Goal: Transaction & Acquisition: Purchase product/service

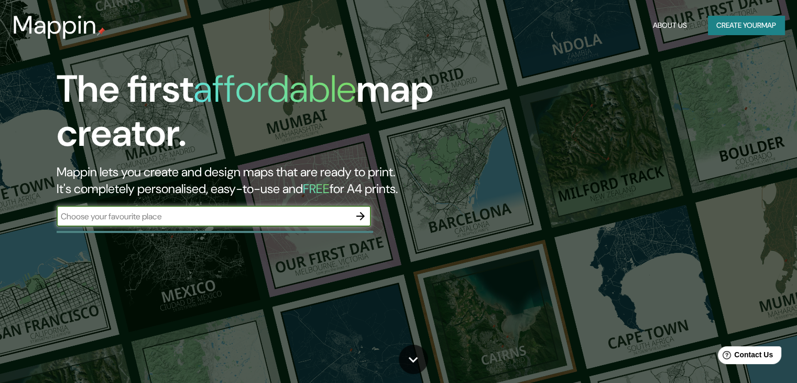
click at [754, 23] on button "Create your map" at bounding box center [746, 25] width 77 height 19
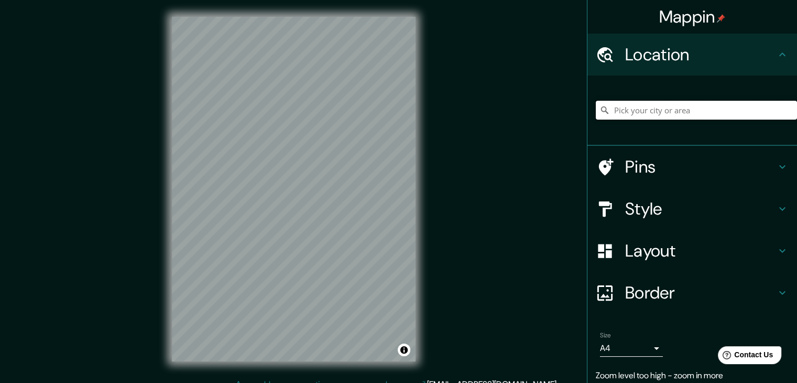
click at [625, 115] on input "Pick your city or area" at bounding box center [696, 110] width 201 height 19
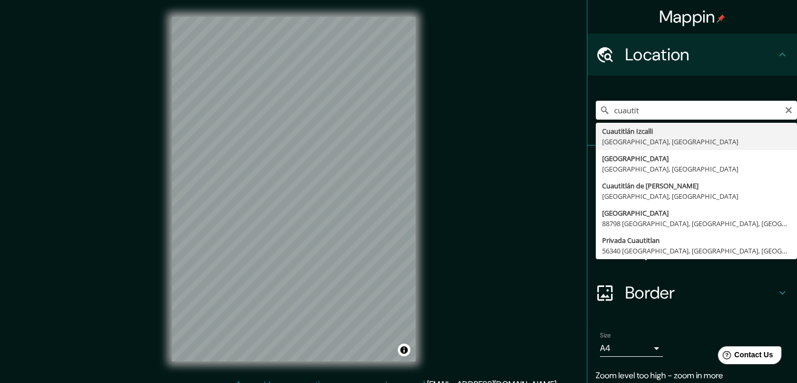
type input "Cuautitlán Izcalli, [GEOGRAPHIC_DATA], [GEOGRAPHIC_DATA]"
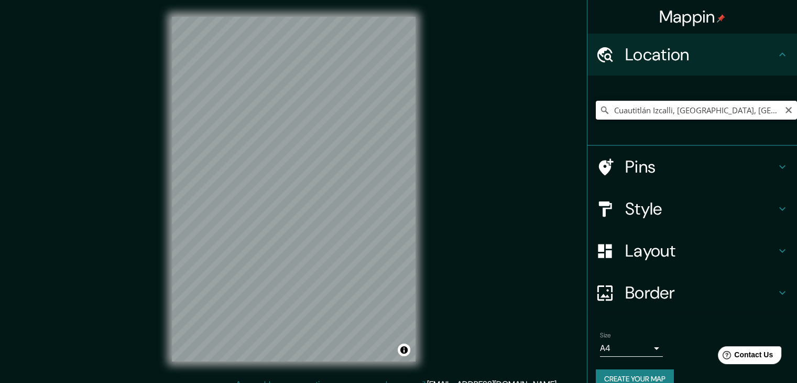
click at [651, 108] on input "Cuautitlán Izcalli, [GEOGRAPHIC_DATA], [GEOGRAPHIC_DATA]" at bounding box center [696, 110] width 201 height 19
click at [785, 107] on icon "Clear" at bounding box center [789, 110] width 8 height 8
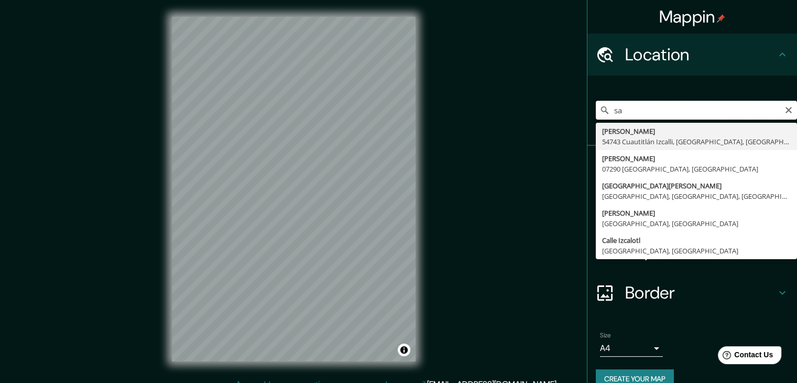
type input "s"
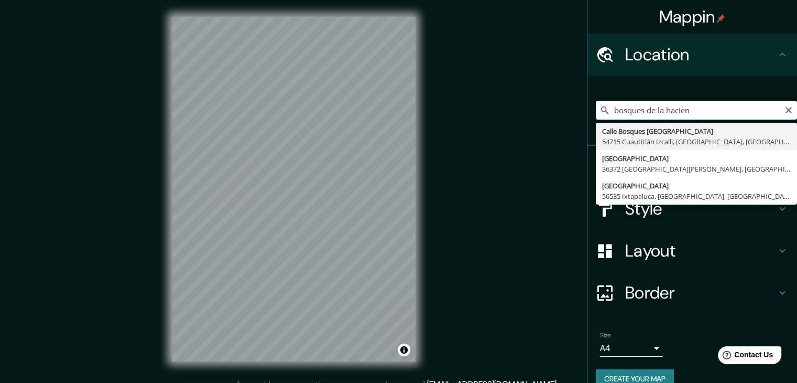
type input "[GEOGRAPHIC_DATA] [GEOGRAPHIC_DATA], [GEOGRAPHIC_DATA], [GEOGRAPHIC_DATA]"
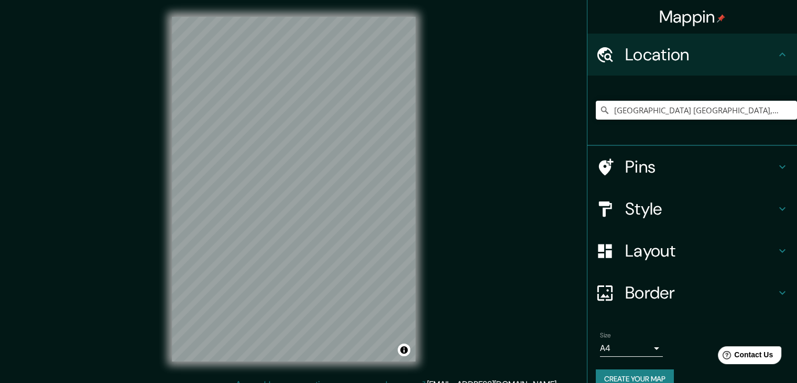
click at [644, 347] on body "Mappin Location [GEOGRAPHIC_DATA] [GEOGRAPHIC_DATA], [GEOGRAPHIC_DATA], [GEOGRA…" at bounding box center [398, 191] width 797 height 383
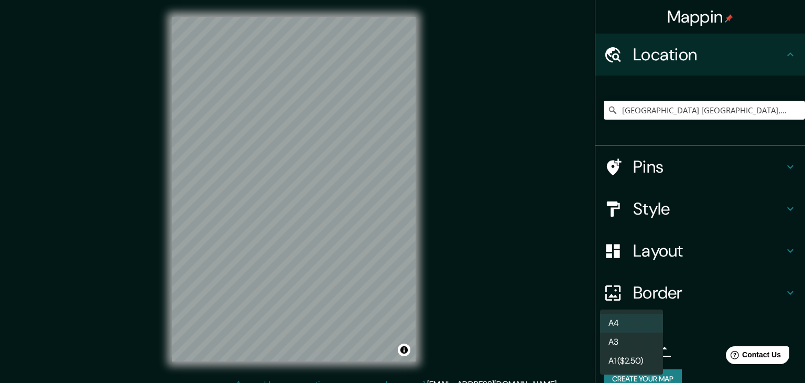
click at [639, 344] on li "A3" at bounding box center [631, 341] width 63 height 19
click at [642, 353] on body "Mappin Location [GEOGRAPHIC_DATA] [GEOGRAPHIC_DATA], [GEOGRAPHIC_DATA], [GEOGRA…" at bounding box center [402, 191] width 805 height 383
click at [664, 254] on div at bounding box center [402, 191] width 805 height 383
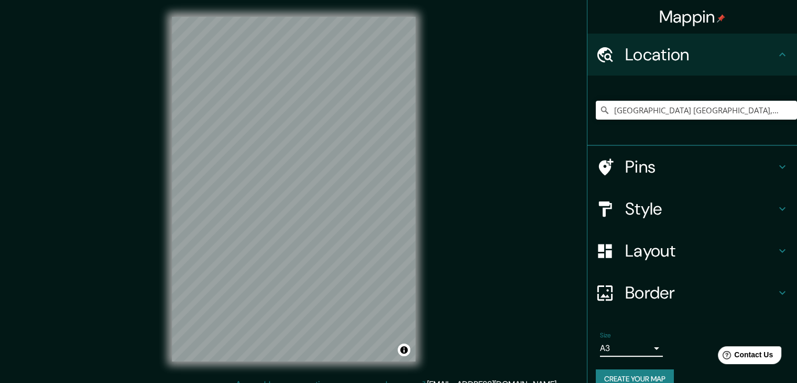
drag, startPoint x: 779, startPoint y: 256, endPoint x: 774, endPoint y: 253, distance: 5.9
click at [779, 255] on icon at bounding box center [782, 250] width 13 height 13
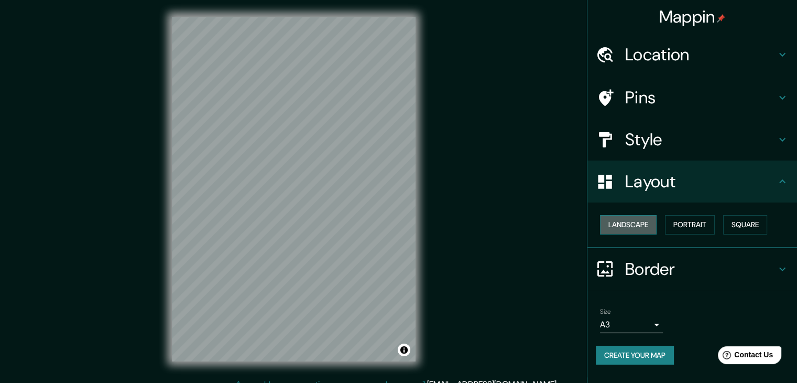
click at [651, 227] on button "Landscape" at bounding box center [628, 224] width 57 height 19
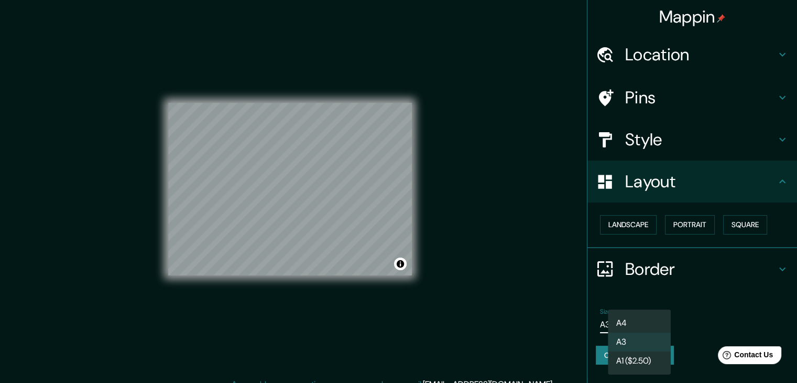
click at [645, 328] on body "Mappin Location [GEOGRAPHIC_DATA] [GEOGRAPHIC_DATA], [GEOGRAPHIC_DATA], [GEOGRA…" at bounding box center [398, 191] width 797 height 383
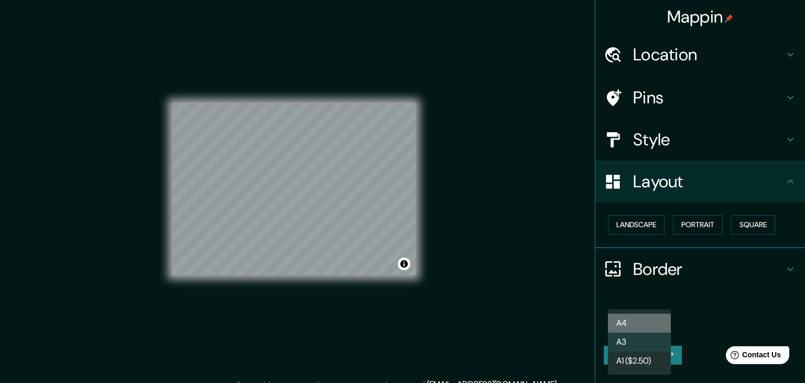
click at [653, 327] on li "A4" at bounding box center [639, 323] width 63 height 19
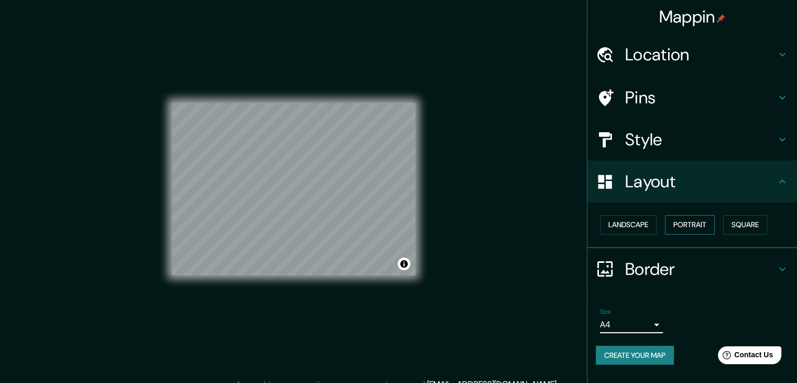
click at [705, 225] on button "Portrait" at bounding box center [690, 224] width 50 height 19
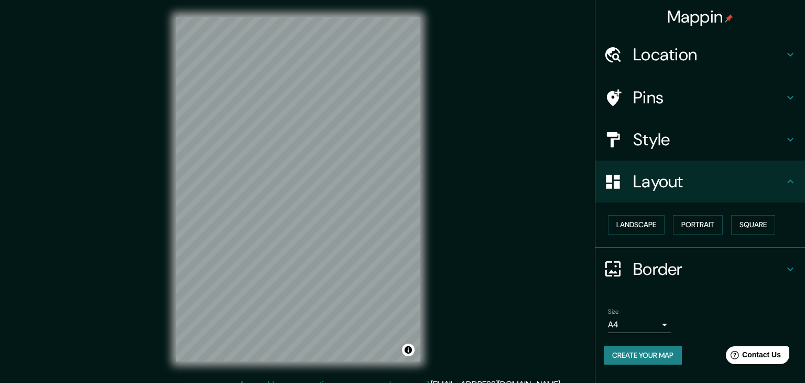
click at [649, 322] on body "Mappin Location [GEOGRAPHIC_DATA] [GEOGRAPHIC_DATA], [GEOGRAPHIC_DATA], [GEOGRA…" at bounding box center [402, 191] width 805 height 383
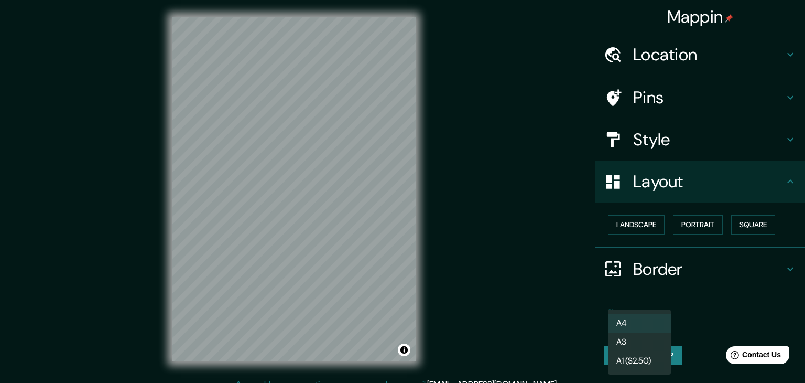
click at [762, 223] on div at bounding box center [402, 191] width 805 height 383
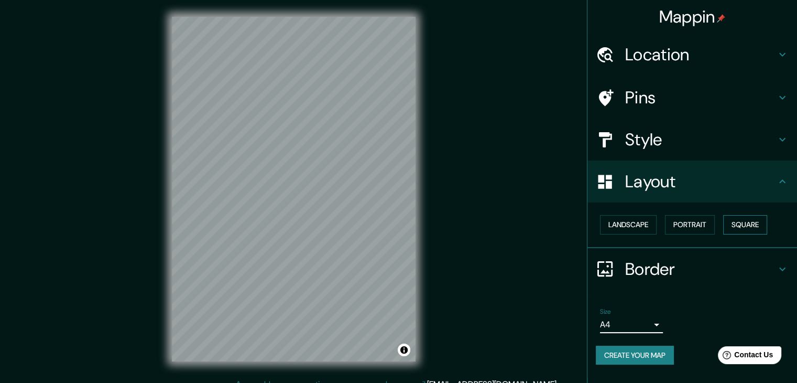
click at [760, 224] on button "Square" at bounding box center [746, 224] width 44 height 19
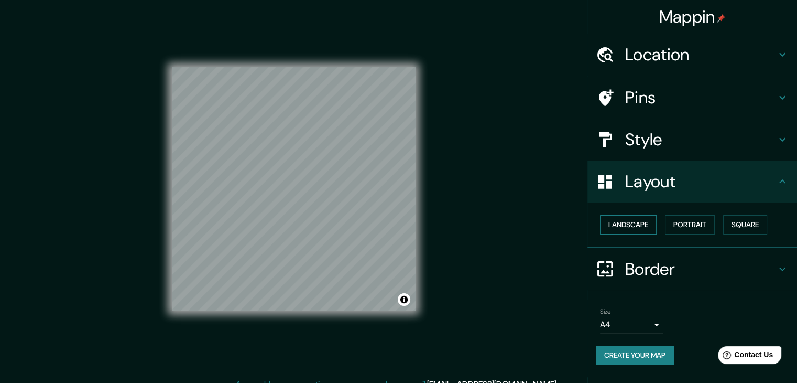
click at [636, 223] on button "Landscape" at bounding box center [628, 224] width 57 height 19
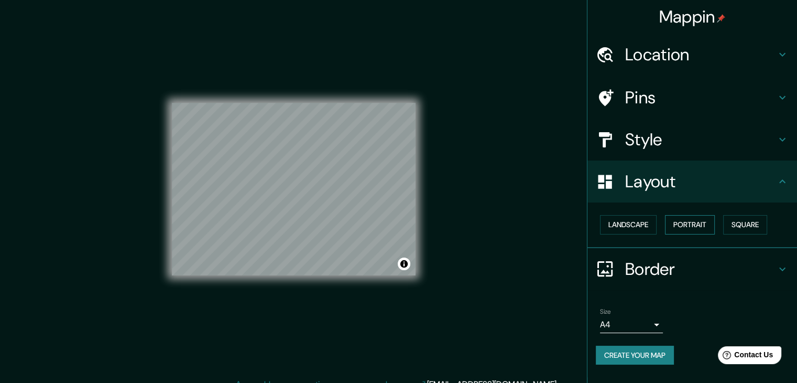
click at [694, 227] on button "Portrait" at bounding box center [690, 224] width 50 height 19
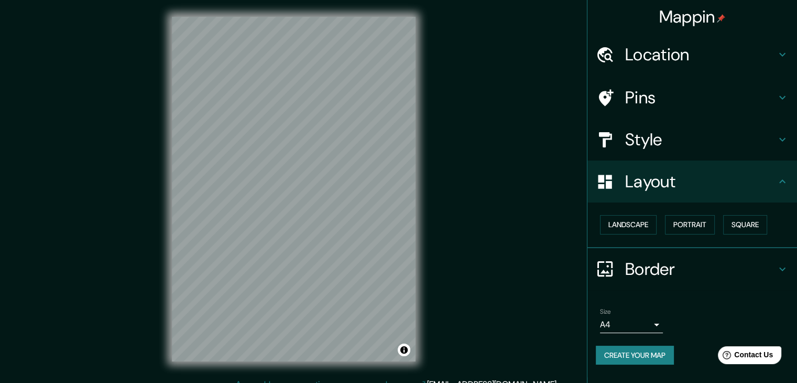
click at [781, 268] on icon at bounding box center [782, 269] width 13 height 13
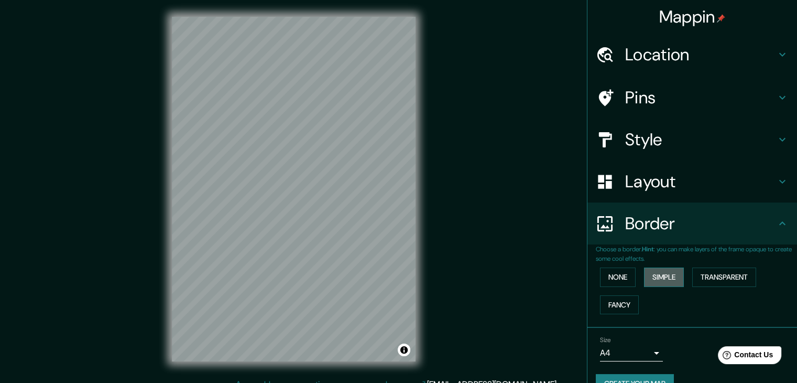
click at [654, 279] on button "Simple" at bounding box center [664, 276] width 40 height 19
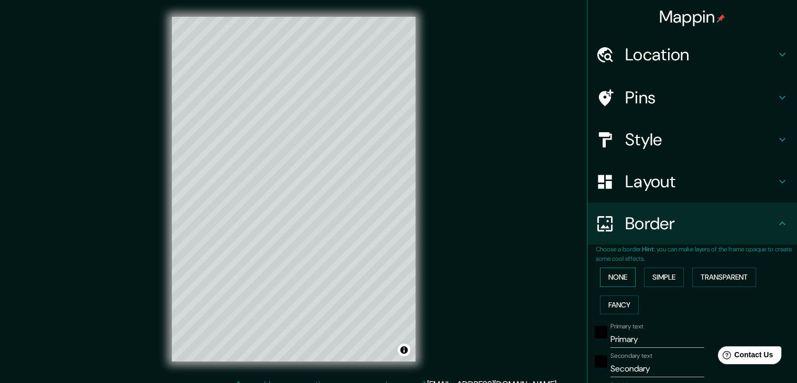
click at [608, 276] on button "None" at bounding box center [618, 276] width 36 height 19
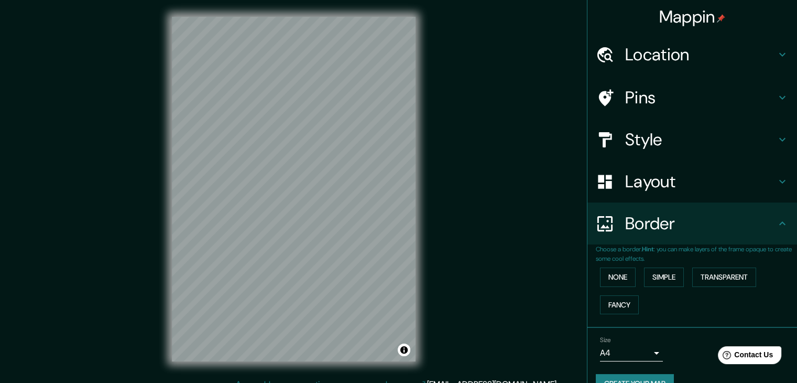
click at [777, 222] on icon at bounding box center [782, 223] width 13 height 13
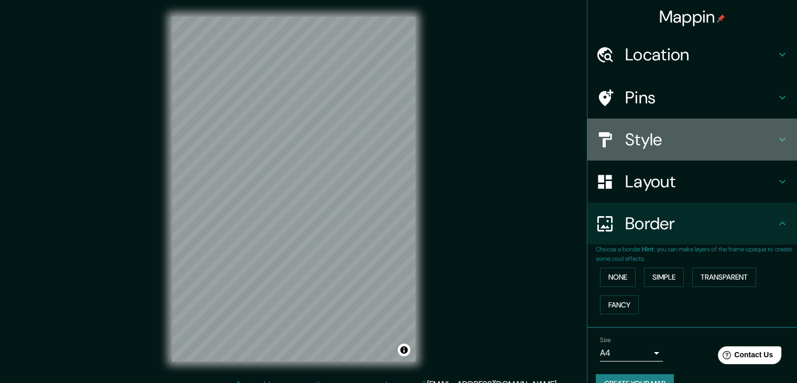
click at [776, 143] on icon at bounding box center [782, 139] width 13 height 13
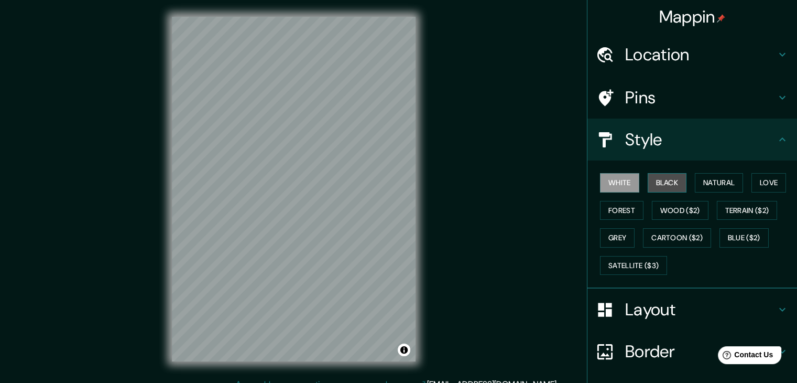
click at [663, 183] on button "Black" at bounding box center [667, 182] width 39 height 19
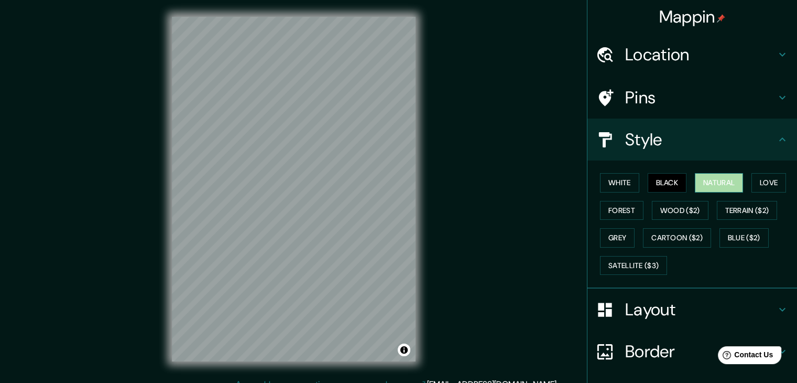
click at [702, 182] on button "Natural" at bounding box center [719, 182] width 48 height 19
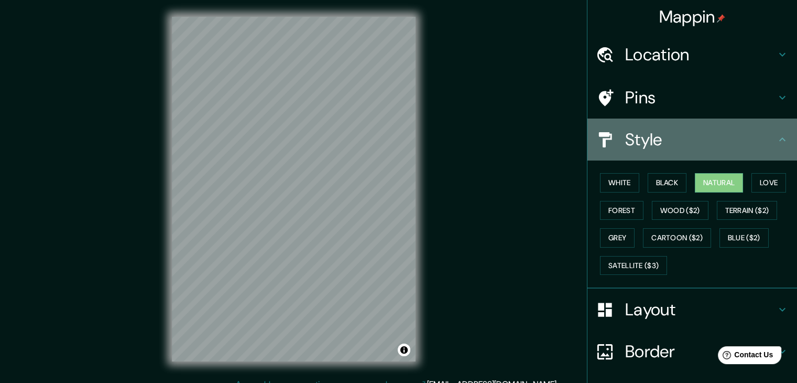
click at [780, 139] on icon at bounding box center [783, 139] width 6 height 4
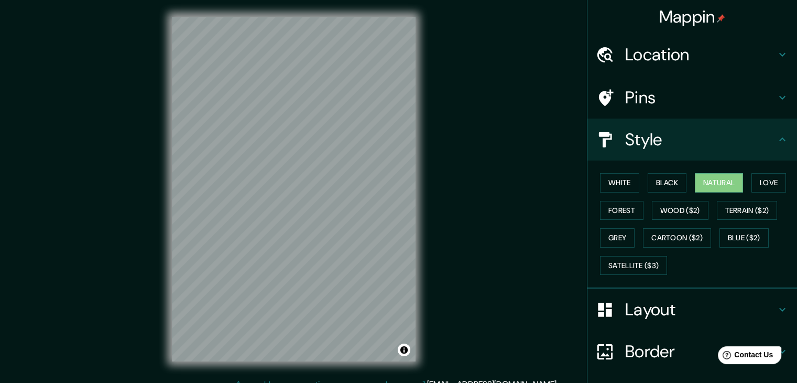
click at [776, 138] on icon at bounding box center [782, 139] width 13 height 13
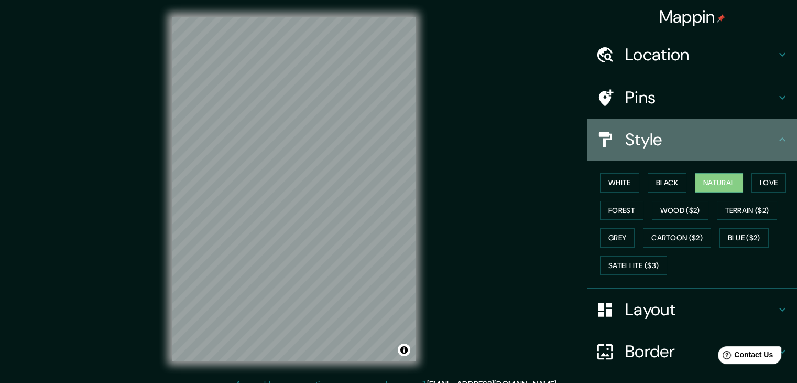
click at [776, 141] on icon at bounding box center [782, 139] width 13 height 13
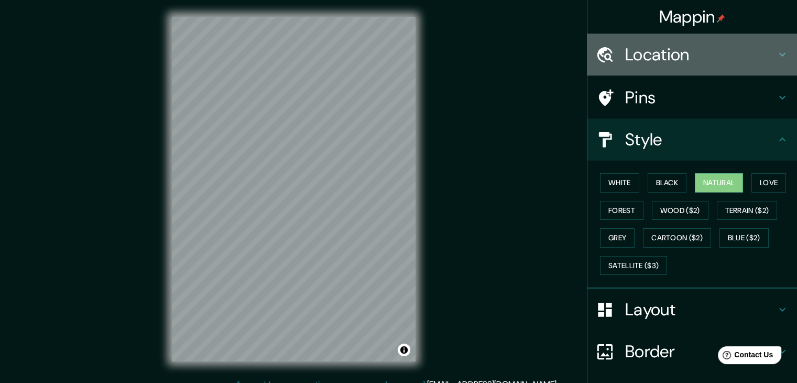
click at [776, 56] on icon at bounding box center [782, 54] width 13 height 13
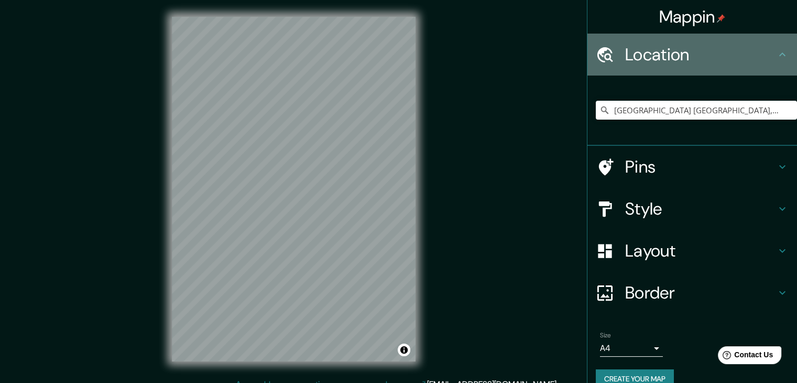
click at [776, 56] on icon at bounding box center [782, 54] width 13 height 13
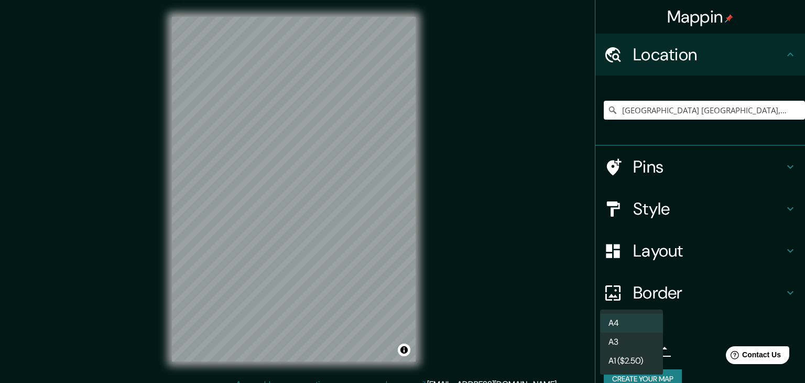
click at [649, 344] on body "Mappin Location [GEOGRAPHIC_DATA] [GEOGRAPHIC_DATA], [GEOGRAPHIC_DATA], [GEOGRA…" at bounding box center [402, 191] width 805 height 383
click at [621, 344] on li "A3" at bounding box center [631, 341] width 63 height 19
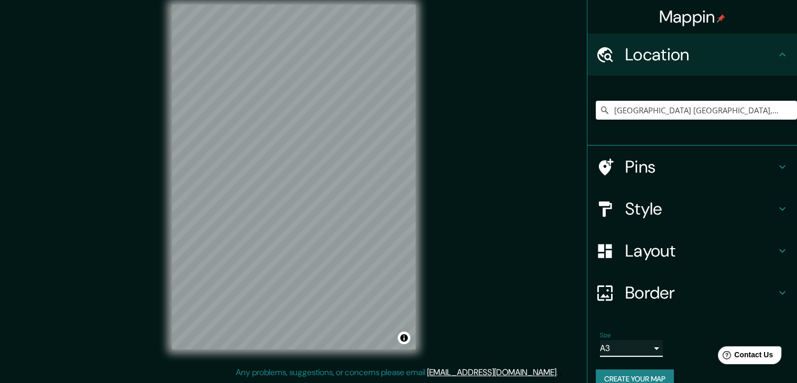
scroll to position [18, 0]
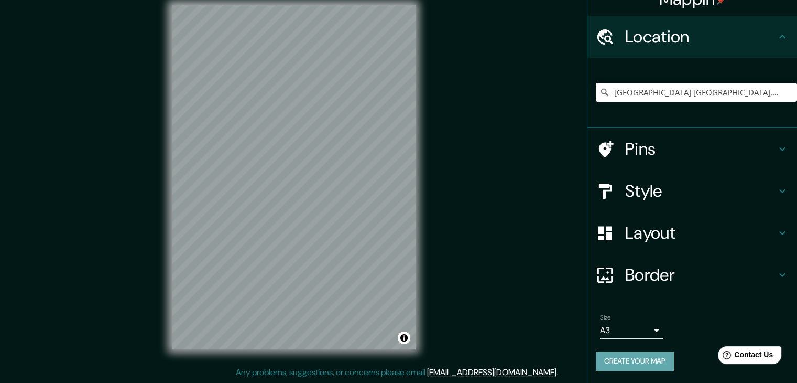
click at [636, 354] on button "Create your map" at bounding box center [635, 360] width 78 height 19
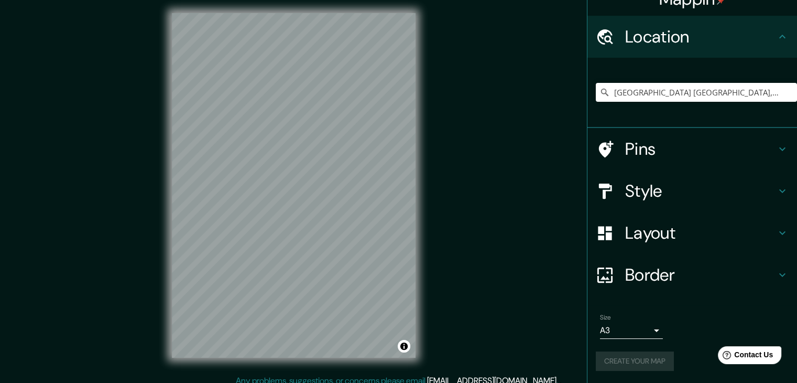
scroll to position [0, 0]
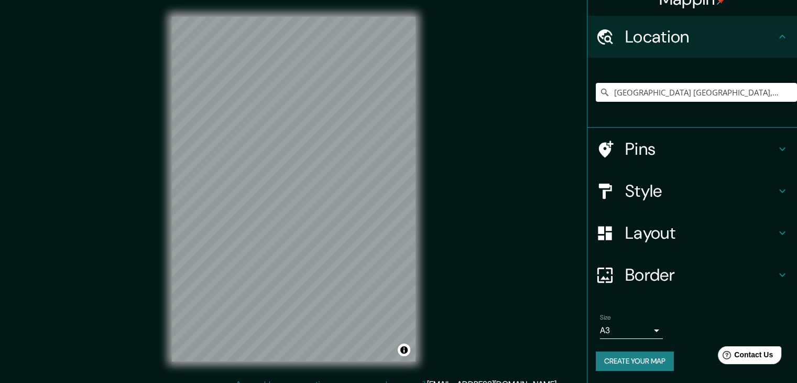
click at [629, 352] on button "Create your map" at bounding box center [635, 360] width 78 height 19
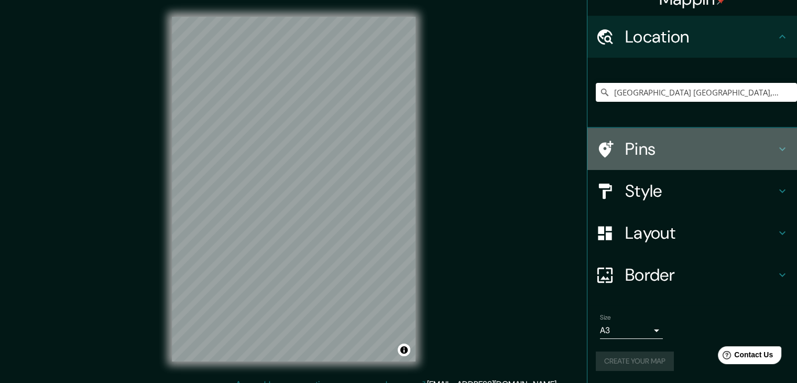
click at [749, 146] on h4 "Pins" at bounding box center [700, 148] width 151 height 21
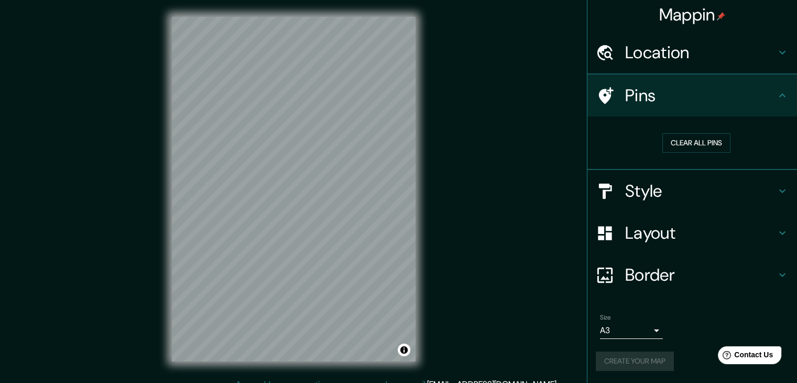
scroll to position [2, 0]
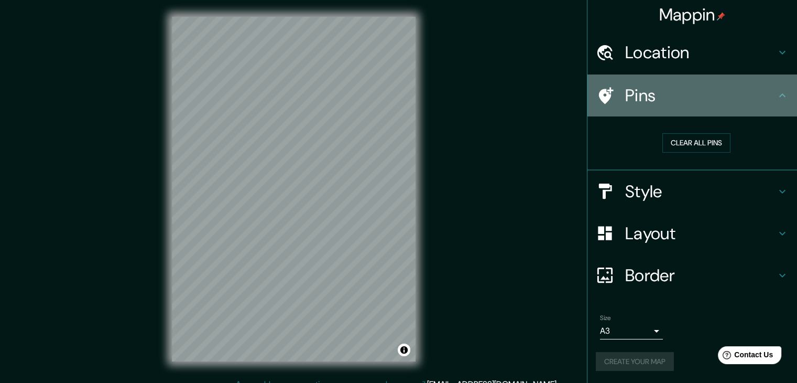
click at [776, 95] on icon at bounding box center [782, 95] width 13 height 13
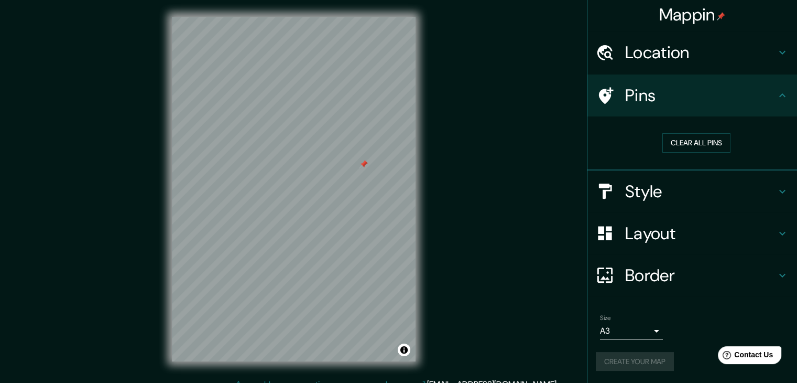
click at [361, 166] on div at bounding box center [364, 164] width 8 height 8
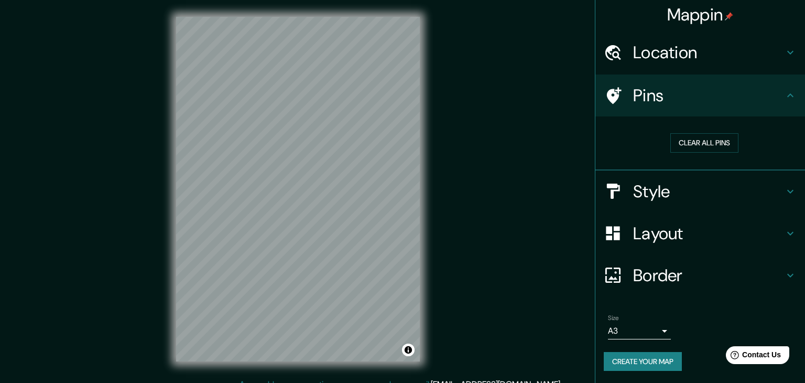
click at [633, 327] on body "Mappin Location [GEOGRAPHIC_DATA], [GEOGRAPHIC_DATA], [GEOGRAPHIC_DATA] Pins Cl…" at bounding box center [402, 191] width 805 height 383
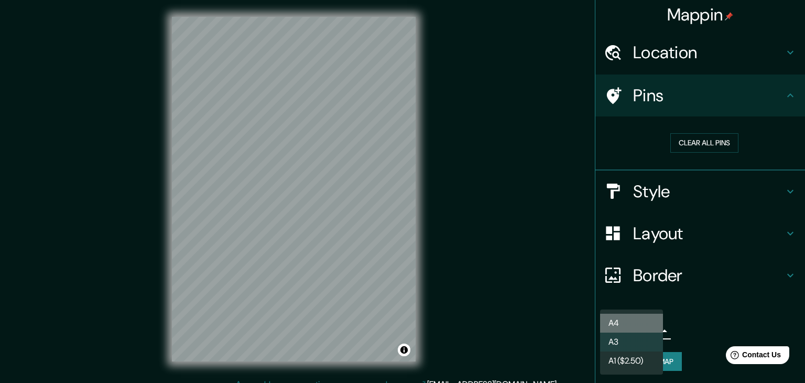
click at [631, 323] on li "A4" at bounding box center [631, 323] width 63 height 19
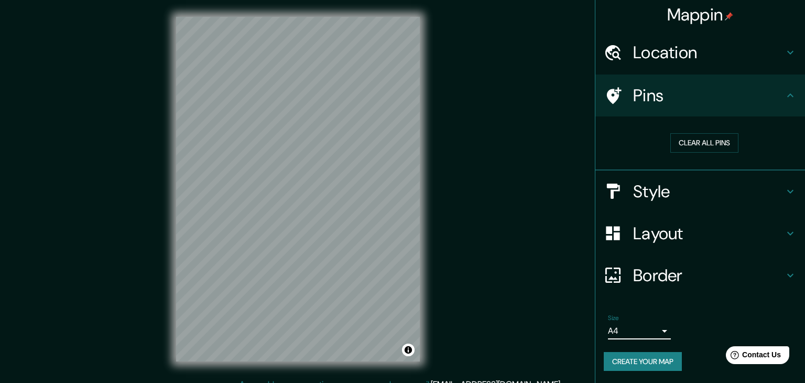
click at [636, 329] on body "Mappin Location [GEOGRAPHIC_DATA], [GEOGRAPHIC_DATA], [GEOGRAPHIC_DATA] Pins Cl…" at bounding box center [402, 191] width 805 height 383
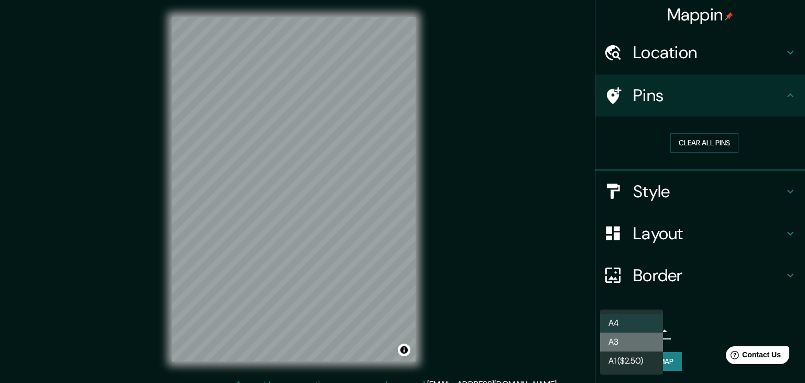
click at [628, 345] on li "A3" at bounding box center [631, 341] width 63 height 19
type input "a4"
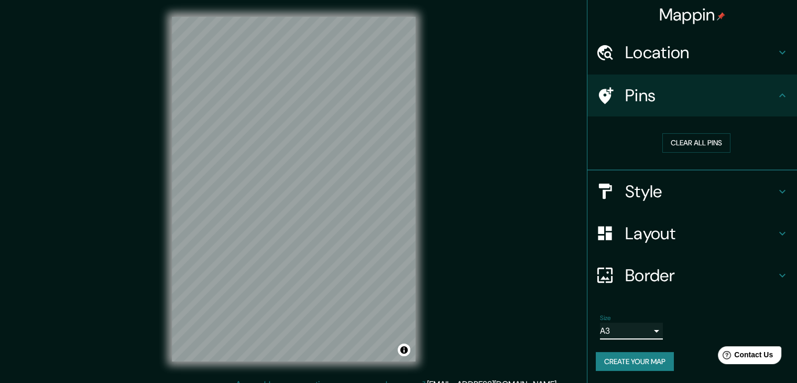
scroll to position [12, 0]
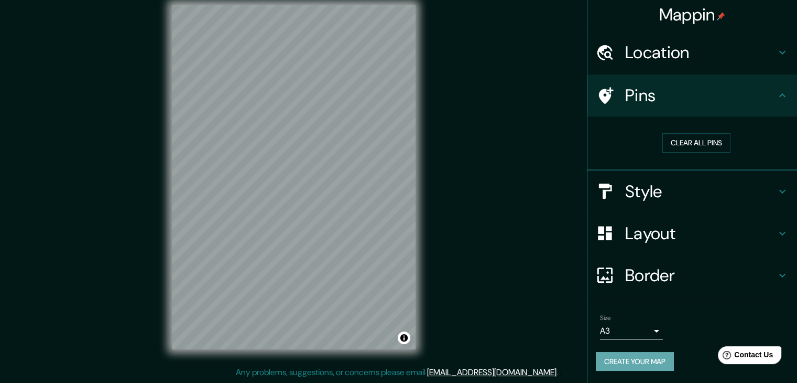
click at [612, 358] on button "Create your map" at bounding box center [635, 361] width 78 height 19
